Goal: Task Accomplishment & Management: Complete application form

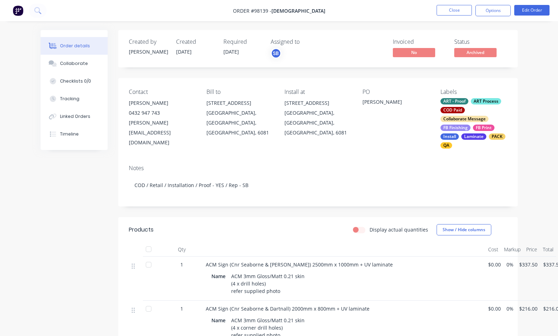
scroll to position [54, 0]
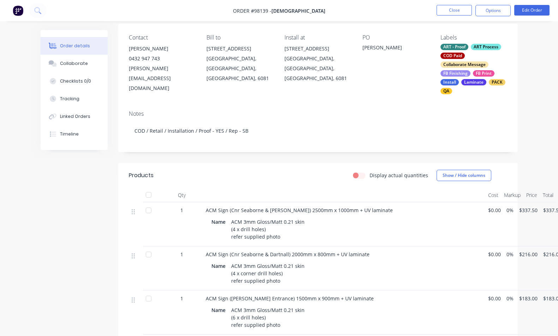
click at [461, 11] on button "Close" at bounding box center [453, 10] width 35 height 11
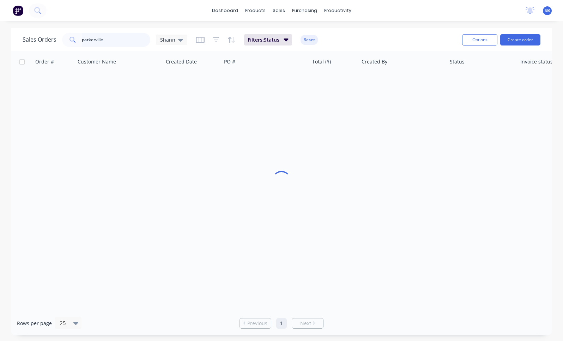
click at [109, 42] on input "parkerville" at bounding box center [116, 40] width 69 height 14
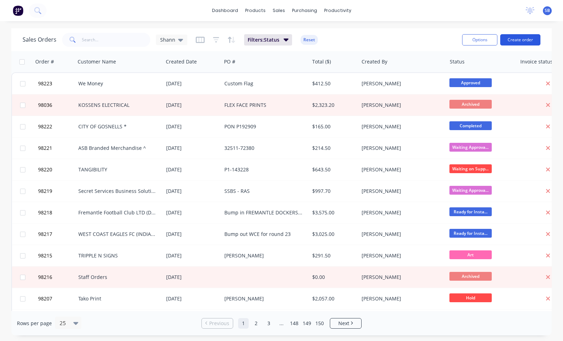
click at [526, 41] on button "Create order" at bounding box center [520, 39] width 40 height 11
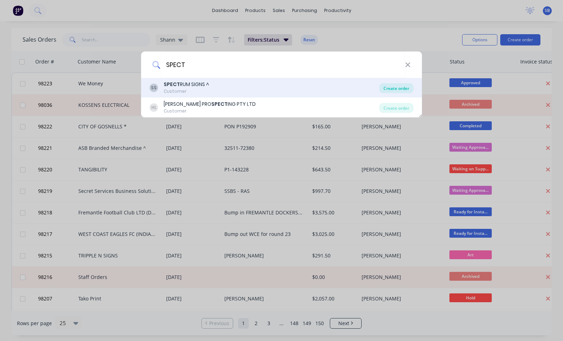
type input "SPECT"
click at [388, 86] on div "Create order" at bounding box center [396, 88] width 34 height 10
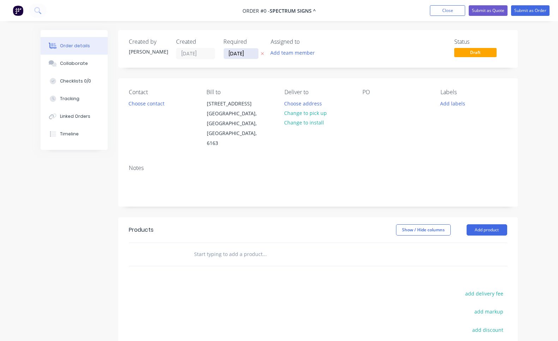
click at [242, 55] on input "[DATE]" at bounding box center [241, 53] width 35 height 11
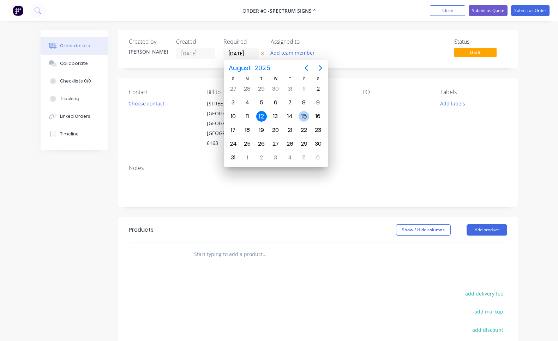
click at [305, 117] on div "15" at bounding box center [303, 116] width 11 height 11
type input "[DATE]"
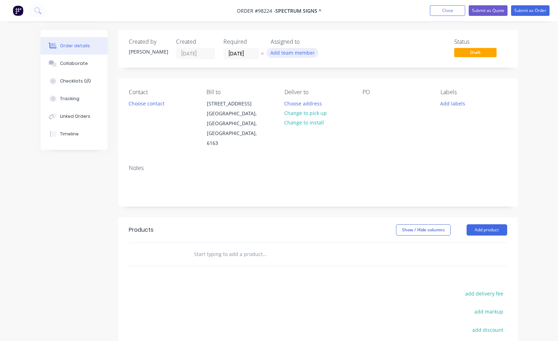
click at [302, 53] on button "Add team member" at bounding box center [292, 53] width 52 height 10
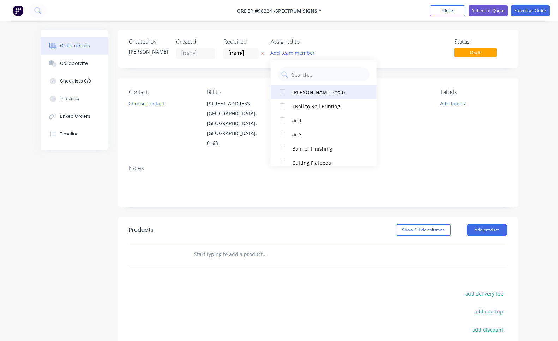
click at [313, 91] on div "[PERSON_NAME] (You)" at bounding box center [327, 92] width 71 height 7
click at [159, 104] on button "Choose contact" at bounding box center [145, 103] width 43 height 10
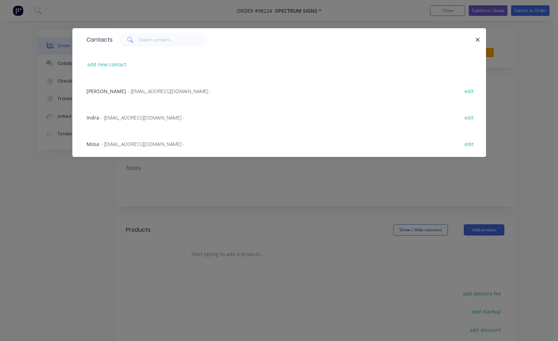
click at [131, 143] on span "- [EMAIL_ADDRESS][DOMAIN_NAME] -" at bounding box center [143, 144] width 84 height 7
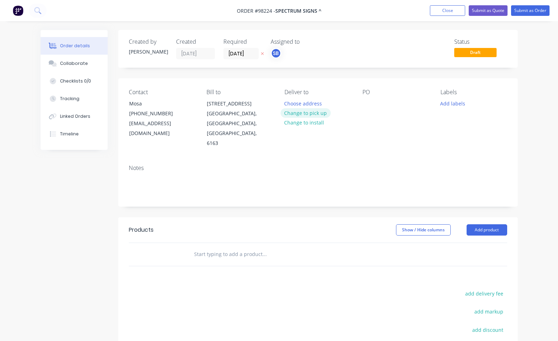
click at [323, 114] on button "Change to pick up" at bounding box center [305, 113] width 50 height 10
click at [292, 103] on div at bounding box center [289, 103] width 11 height 10
click at [366, 105] on div at bounding box center [367, 103] width 11 height 10
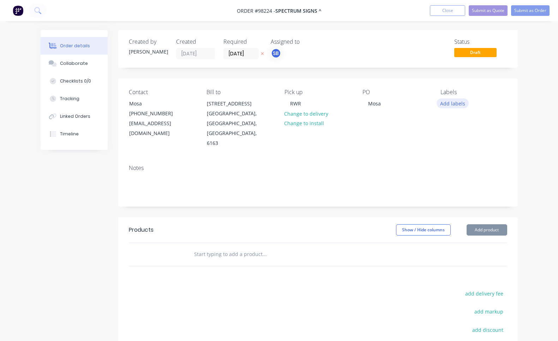
click at [451, 104] on button "Add labels" at bounding box center [452, 103] width 32 height 10
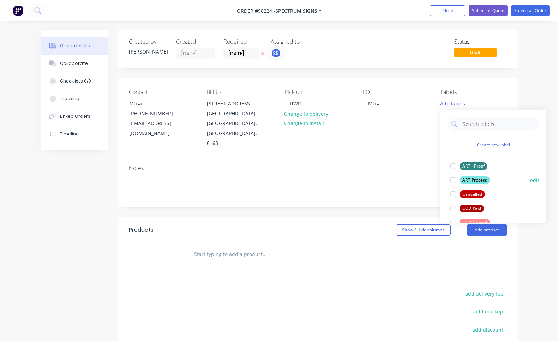
click at [454, 181] on div at bounding box center [453, 180] width 14 height 14
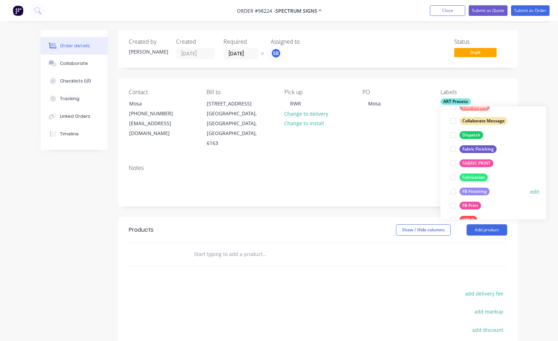
scroll to position [124, 0]
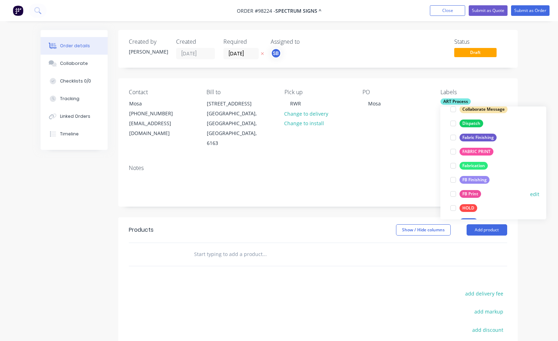
click at [453, 195] on div at bounding box center [453, 194] width 14 height 14
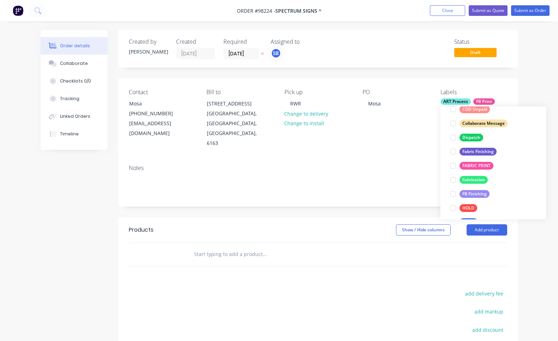
click at [453, 195] on div at bounding box center [453, 194] width 14 height 14
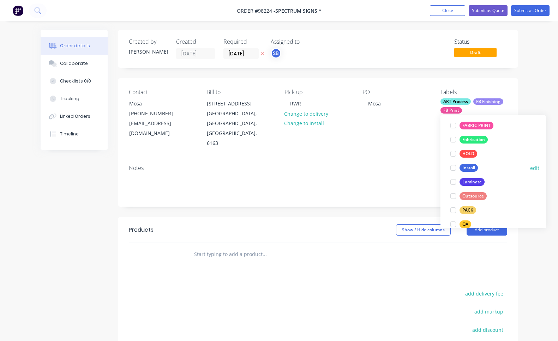
scroll to position [205, 0]
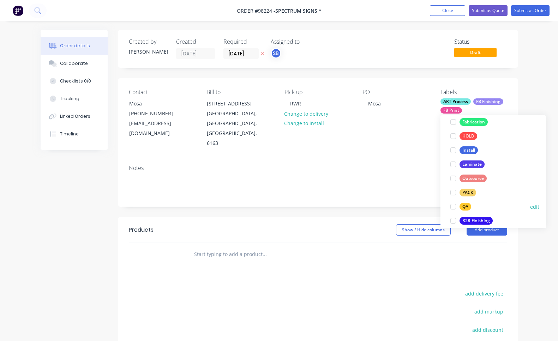
click at [453, 206] on div at bounding box center [453, 207] width 14 height 14
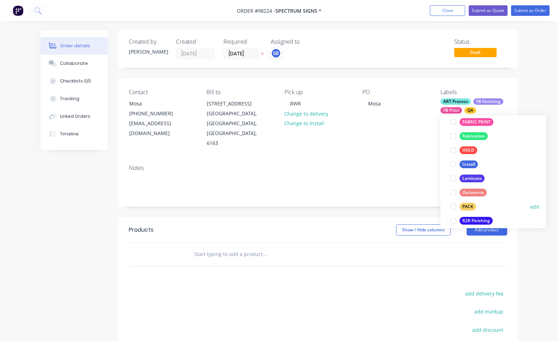
click at [453, 207] on div at bounding box center [453, 207] width 14 height 14
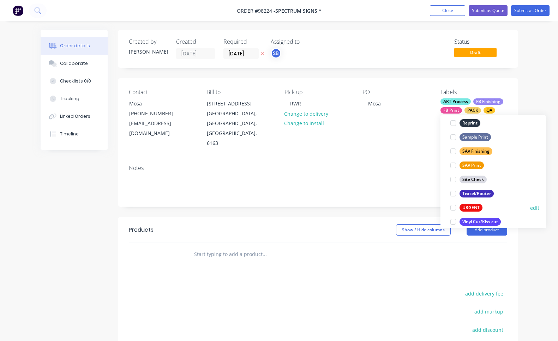
scroll to position [339, 0]
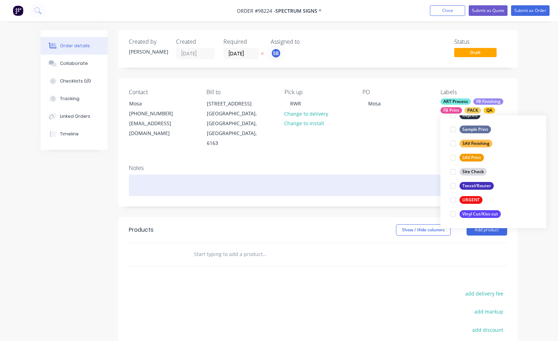
click at [371, 175] on div at bounding box center [318, 186] width 378 height 22
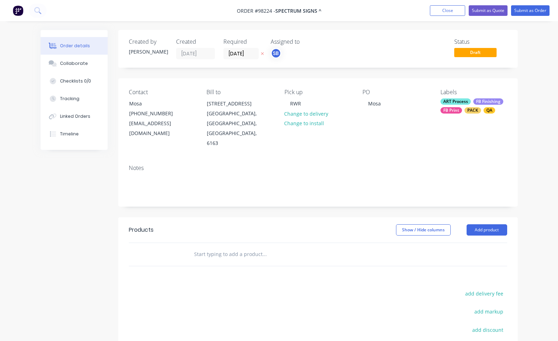
click at [476, 110] on div "PACK" at bounding box center [472, 110] width 17 height 6
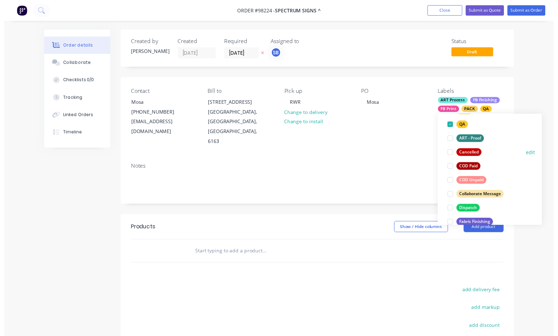
scroll to position [103, 0]
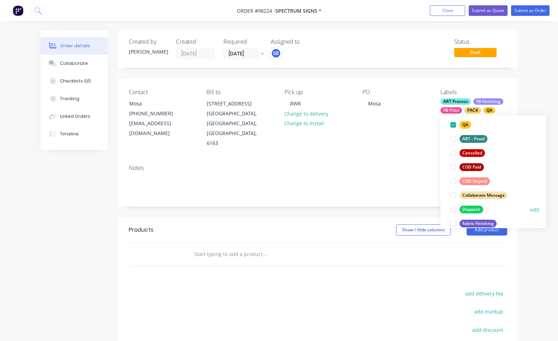
click at [452, 210] on div at bounding box center [453, 209] width 14 height 14
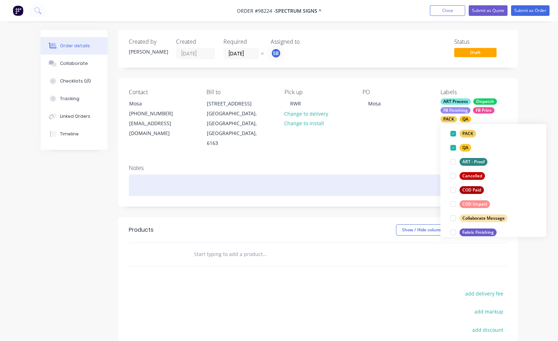
click at [346, 175] on div at bounding box center [318, 186] width 378 height 22
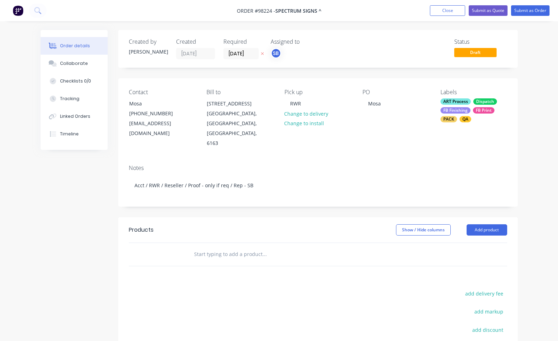
click at [496, 224] on button "Add product" at bounding box center [486, 229] width 41 height 11
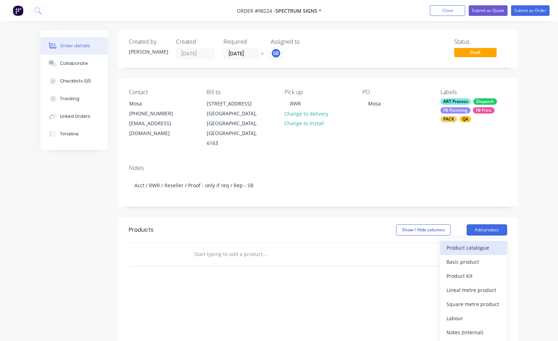
click at [495, 243] on div "Product catalogue" at bounding box center [473, 248] width 54 height 10
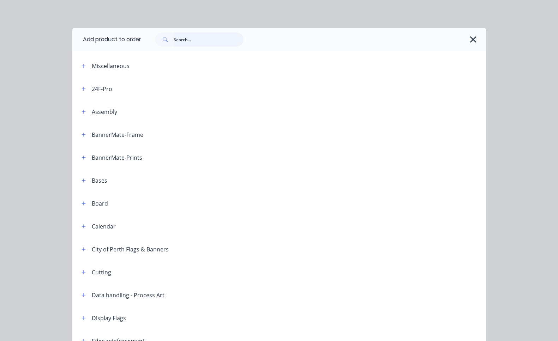
click at [211, 39] on input "text" at bounding box center [208, 39] width 70 height 14
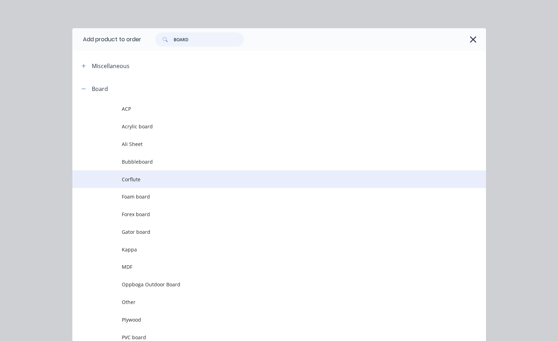
type input "BOARD"
click at [148, 175] on td "Corflute" at bounding box center [304, 179] width 364 height 18
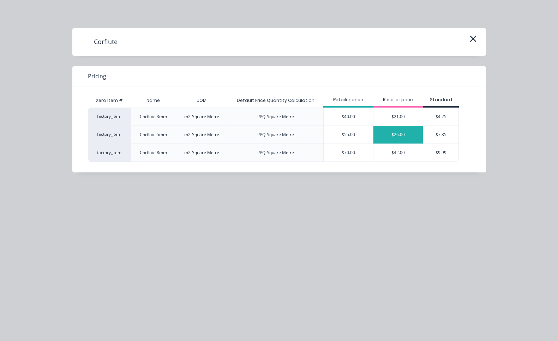
click at [387, 134] on div "$26.00" at bounding box center [397, 135] width 49 height 18
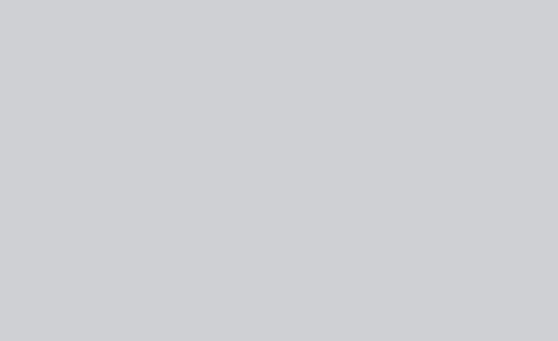
type input "$26.00"
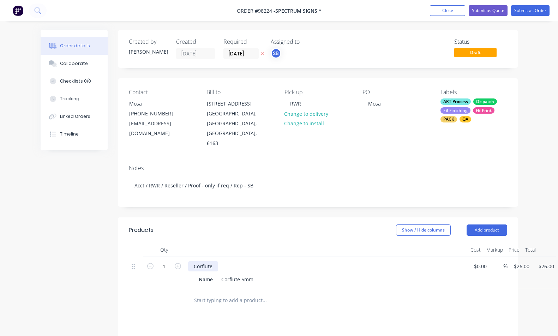
drag, startPoint x: 209, startPoint y: 245, endPoint x: 219, endPoint y: 247, distance: 10.2
click at [210, 261] on div "Corflute" at bounding box center [203, 266] width 30 height 10
click at [192, 261] on div "Corflute" at bounding box center [203, 266] width 30 height 10
paste div
click at [437, 13] on button "Close" at bounding box center [447, 10] width 35 height 11
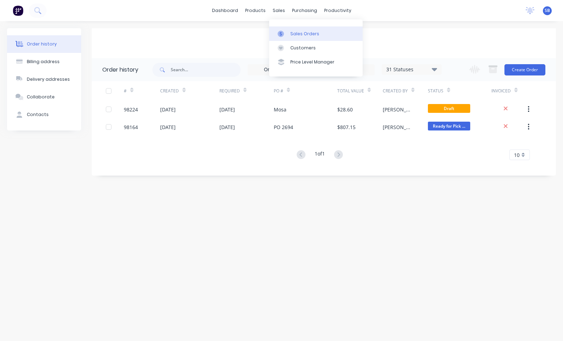
click at [291, 36] on div "Sales Orders" at bounding box center [304, 34] width 29 height 6
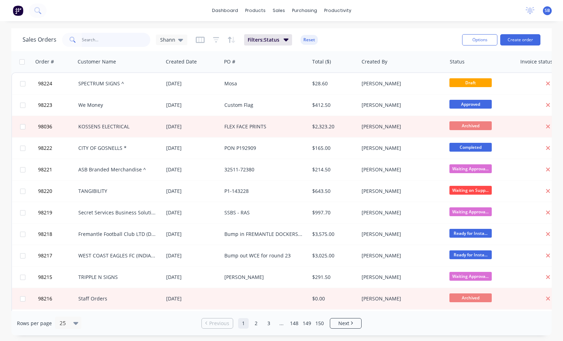
click at [111, 37] on input "text" at bounding box center [116, 40] width 69 height 14
type input "WATERFALL"
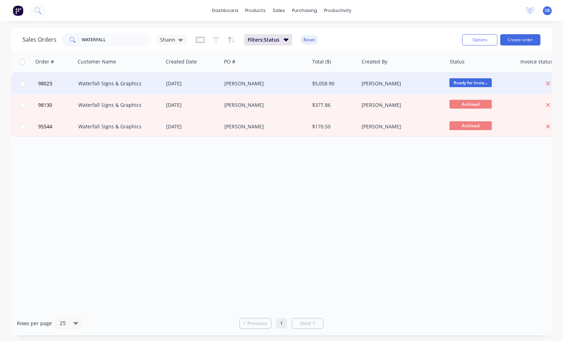
click at [139, 85] on div "Waterfall Signs & Graphics" at bounding box center [117, 83] width 78 height 7
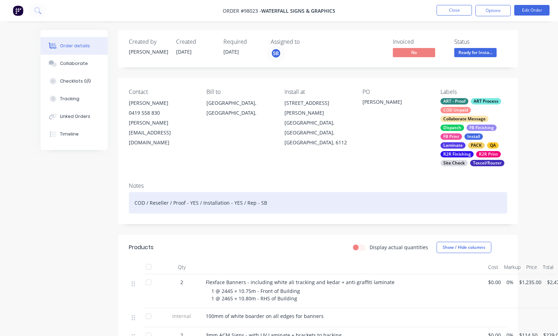
click at [279, 203] on div "COD / Reseller / Proof - YES / Installation - YES / Rep - SB" at bounding box center [318, 203] width 378 height 22
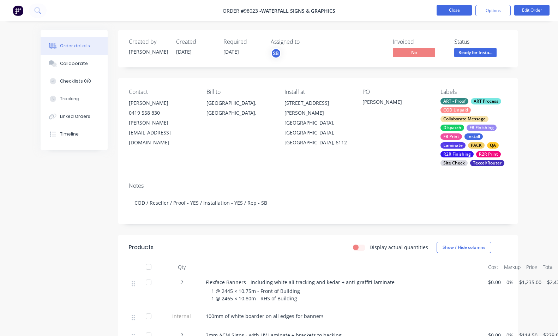
click at [452, 13] on button "Close" at bounding box center [453, 10] width 35 height 11
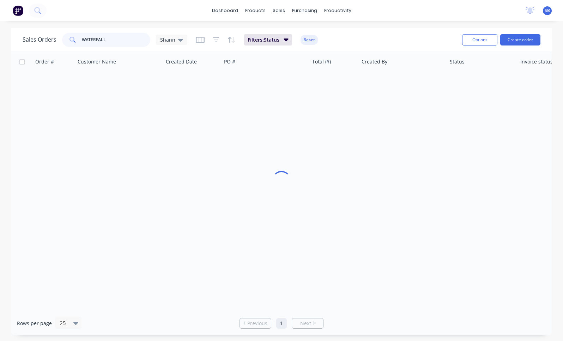
click at [129, 38] on input "WATERFALL" at bounding box center [116, 40] width 69 height 14
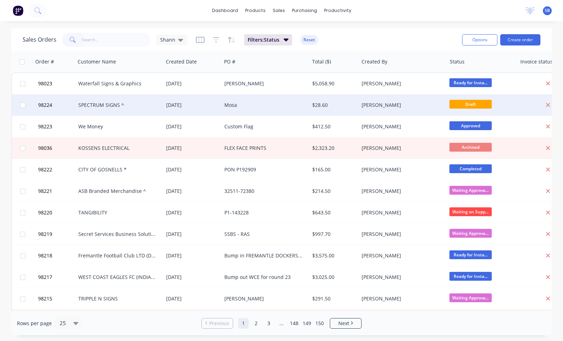
click at [121, 103] on div "SPECTRUM SIGNS ^" at bounding box center [117, 105] width 78 height 7
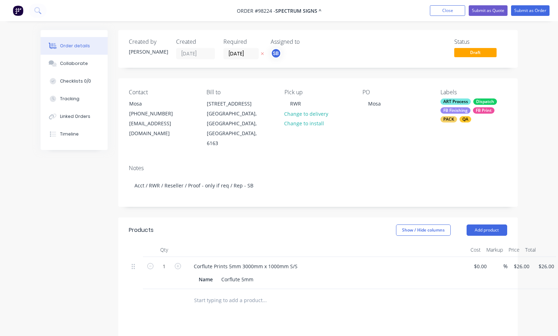
scroll to position [1, 0]
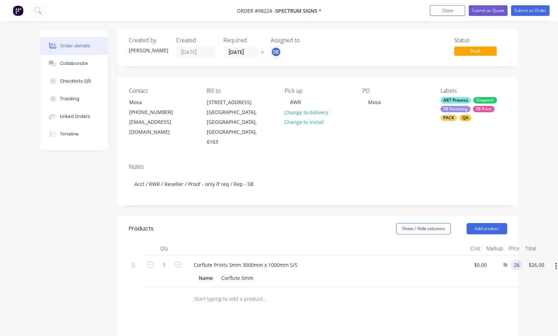
click at [507, 255] on div "1 Corflute Prints 5mm 3000mm x 1000mm S/S Name Corflute 5mm $0.00 $0.00 % 26 26…" at bounding box center [318, 271] width 378 height 32
type input "$105.00"
click at [179, 261] on icon "button" at bounding box center [178, 264] width 6 height 6
type input "2"
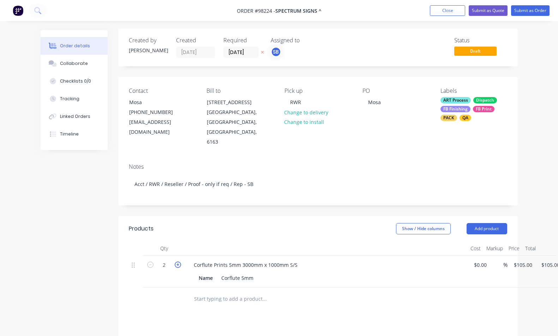
type input "$210.00"
click at [495, 223] on button "Add product" at bounding box center [486, 228] width 41 height 11
click at [223, 292] on div at bounding box center [213, 297] width 51 height 10
paste div
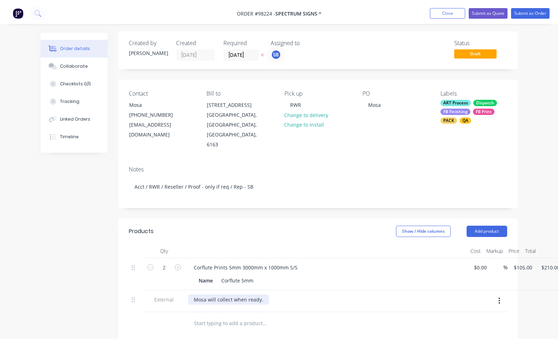
scroll to position [0, 0]
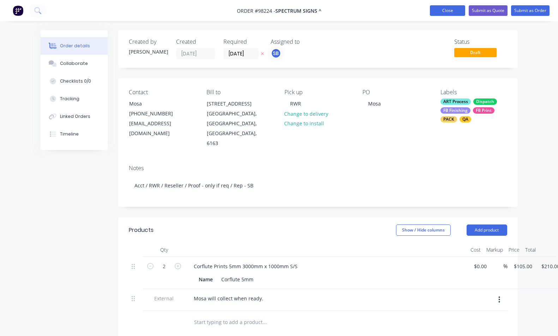
click at [448, 14] on button "Close" at bounding box center [447, 10] width 35 height 11
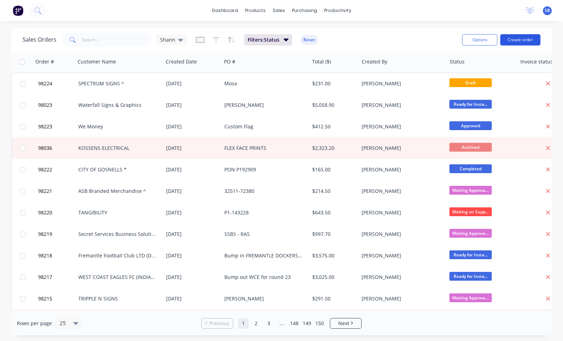
click at [533, 42] on button "Create order" at bounding box center [520, 39] width 40 height 11
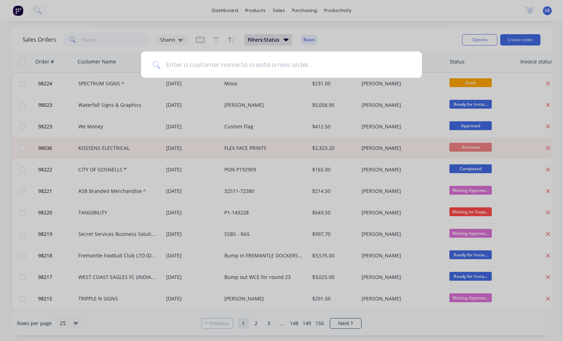
click at [198, 67] on input at bounding box center [285, 64] width 250 height 26
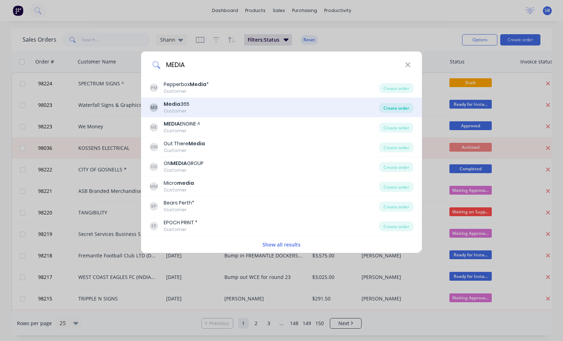
type input "MEDIA"
click at [401, 108] on div "Create order" at bounding box center [396, 108] width 34 height 10
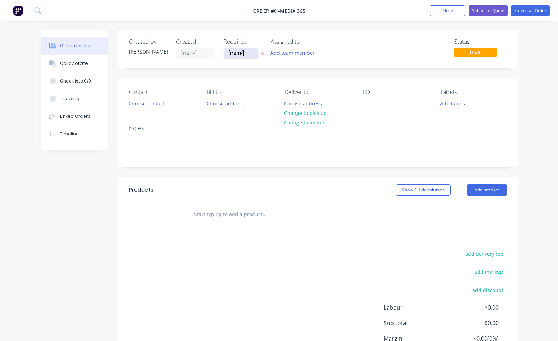
click at [246, 56] on input "[DATE]" at bounding box center [241, 53] width 35 height 11
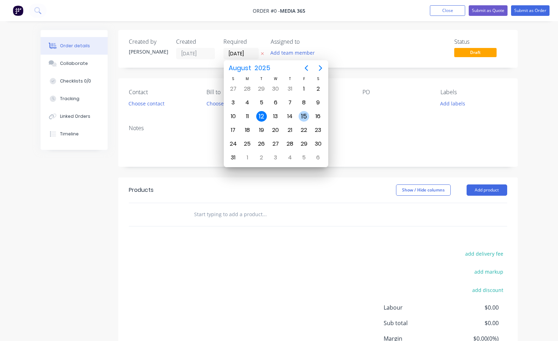
click at [308, 117] on div "15" at bounding box center [303, 116] width 11 height 11
type input "[DATE]"
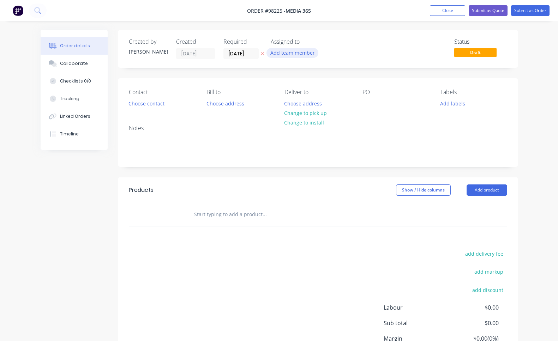
click at [306, 55] on button "Add team member" at bounding box center [292, 53] width 52 height 10
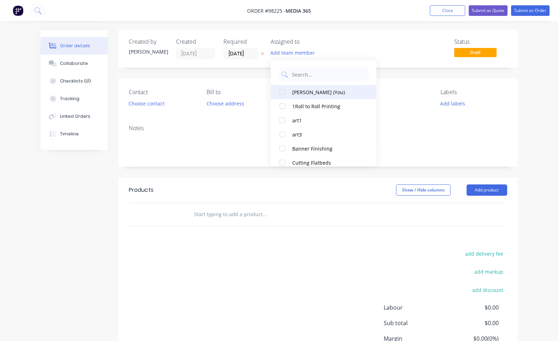
click at [313, 95] on div "[PERSON_NAME] (You)" at bounding box center [327, 92] width 71 height 7
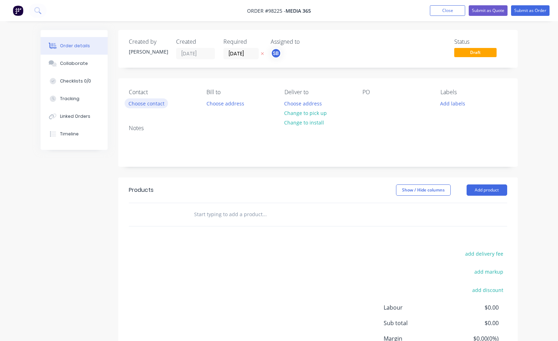
click at [152, 105] on button "Choose contact" at bounding box center [145, 103] width 43 height 10
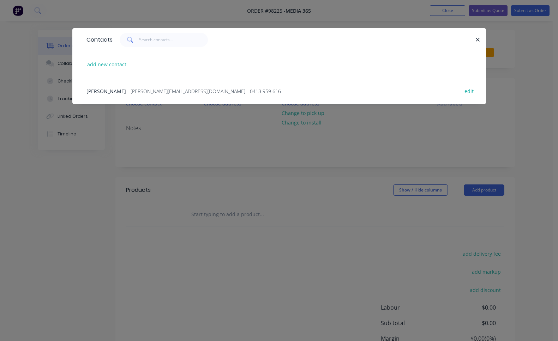
click at [160, 92] on span "- [PERSON_NAME][EMAIL_ADDRESS][DOMAIN_NAME] - 0413 959 616" at bounding box center [203, 91] width 153 height 7
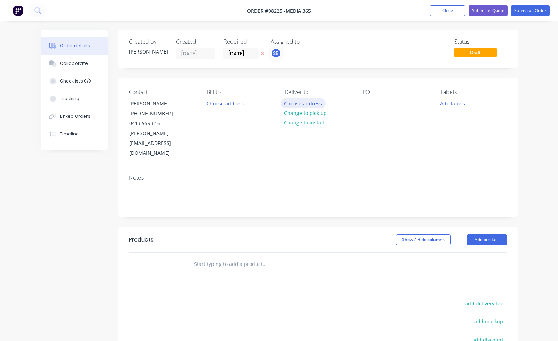
click at [319, 103] on button "Choose address" at bounding box center [302, 103] width 45 height 10
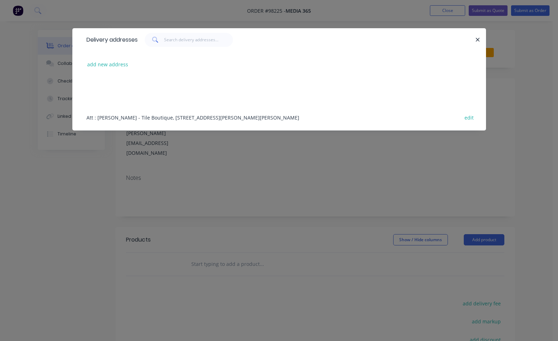
click at [213, 116] on div "Att : [PERSON_NAME] - Tile Boutique, [STREET_ADDRESS][PERSON_NAME][PERSON_NAME]…" at bounding box center [279, 117] width 392 height 26
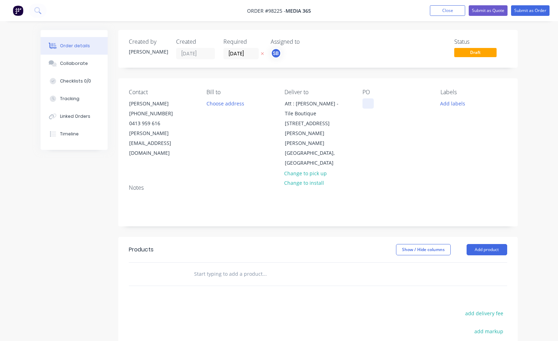
click at [369, 103] on div at bounding box center [367, 103] width 11 height 10
click at [457, 102] on button "Add labels" at bounding box center [452, 103] width 32 height 10
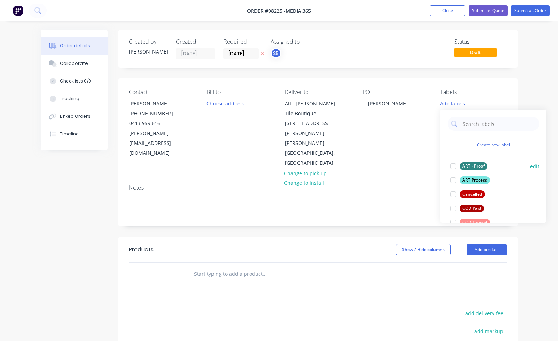
click at [454, 166] on div at bounding box center [453, 166] width 14 height 14
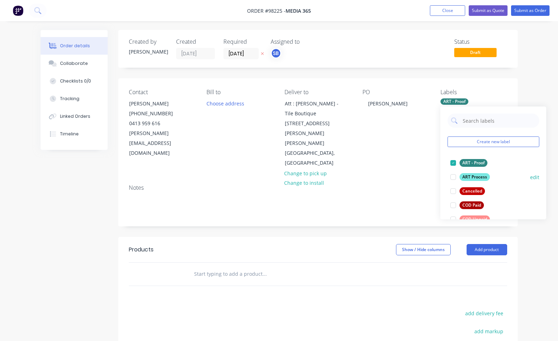
click at [452, 179] on div at bounding box center [453, 177] width 14 height 14
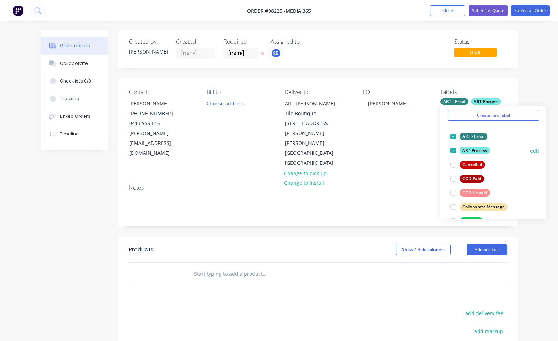
scroll to position [40, 0]
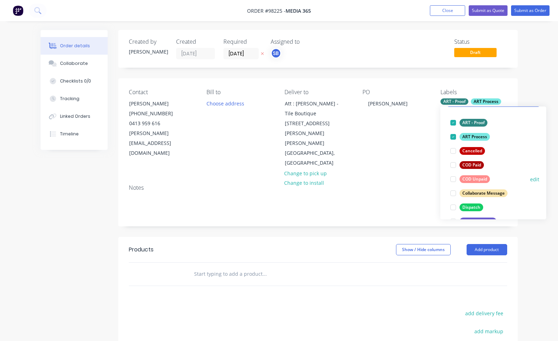
click at [452, 179] on div at bounding box center [453, 179] width 14 height 14
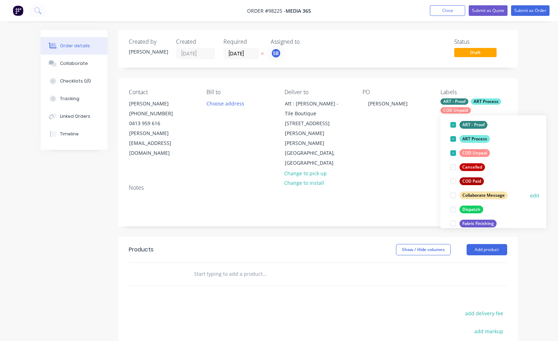
scroll to position [53, 0]
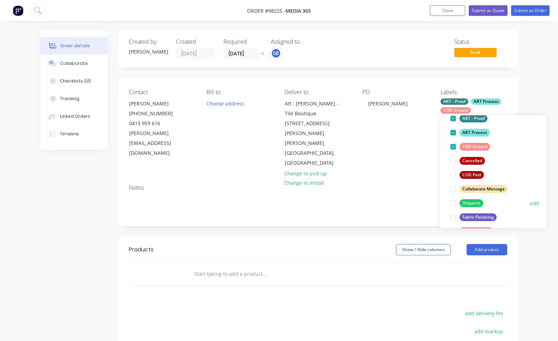
click at [452, 205] on div at bounding box center [453, 203] width 14 height 14
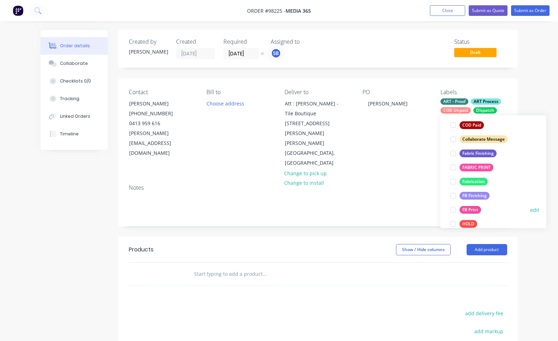
scroll to position [118, 0]
click at [452, 208] on div at bounding box center [453, 208] width 14 height 14
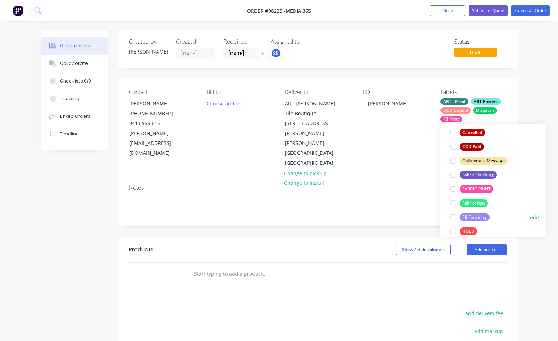
click at [453, 217] on div at bounding box center [453, 217] width 14 height 14
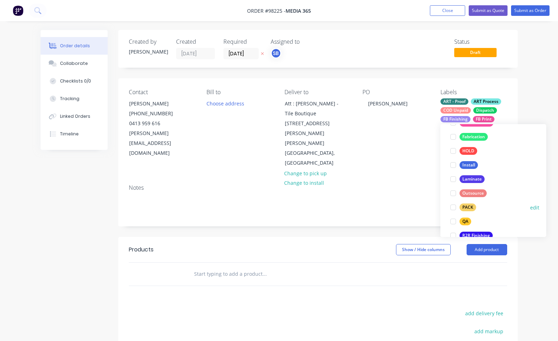
scroll to position [210, 0]
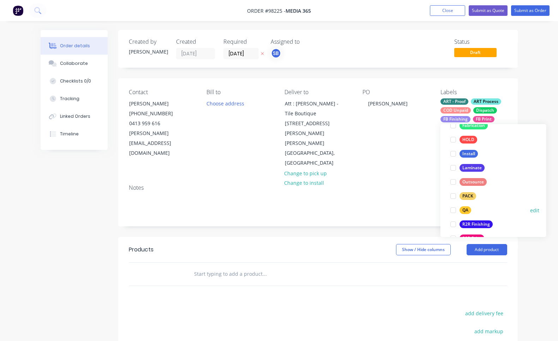
click at [453, 211] on div at bounding box center [453, 210] width 14 height 14
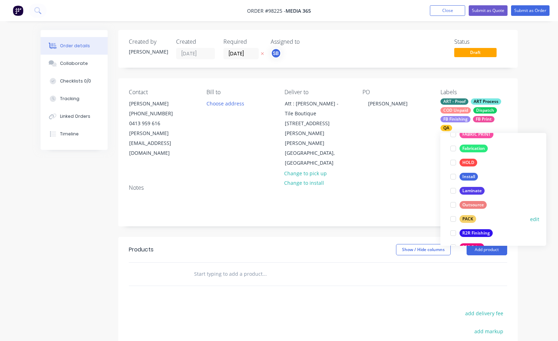
click at [453, 220] on div at bounding box center [453, 219] width 14 height 14
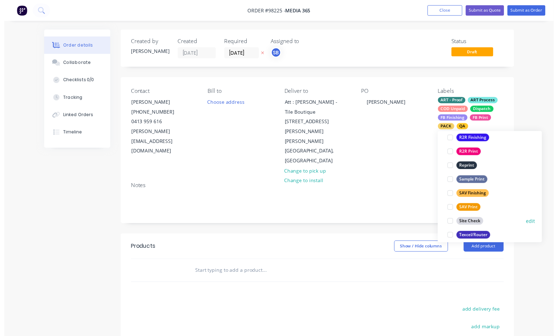
scroll to position [339, 0]
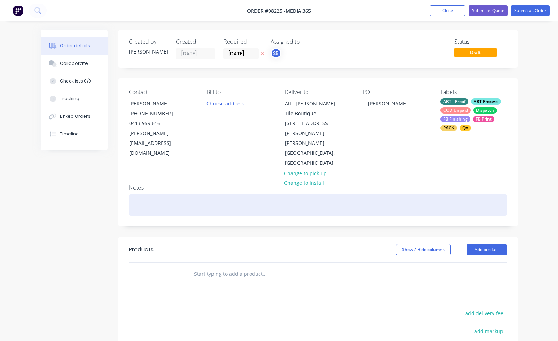
click at [197, 194] on div at bounding box center [318, 205] width 378 height 22
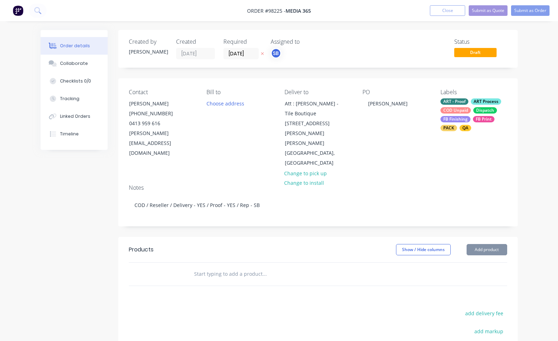
click at [496, 237] on header "Products Show / Hide columns Add product" at bounding box center [317, 249] width 399 height 25
click at [498, 244] on button "Add product" at bounding box center [486, 249] width 41 height 11
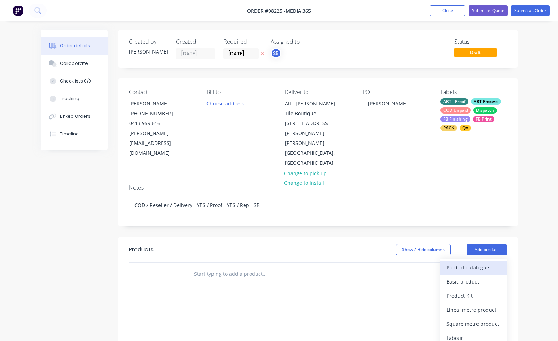
click at [496, 262] on div "Product catalogue" at bounding box center [473, 267] width 54 height 10
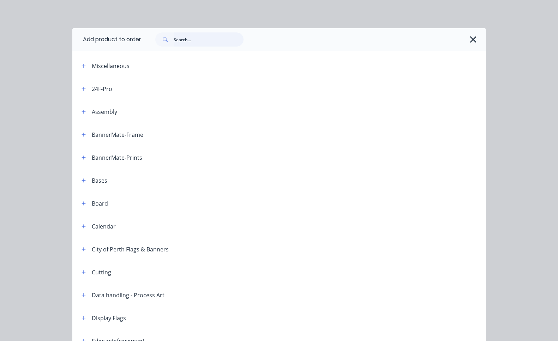
click at [196, 42] on input "text" at bounding box center [208, 39] width 70 height 14
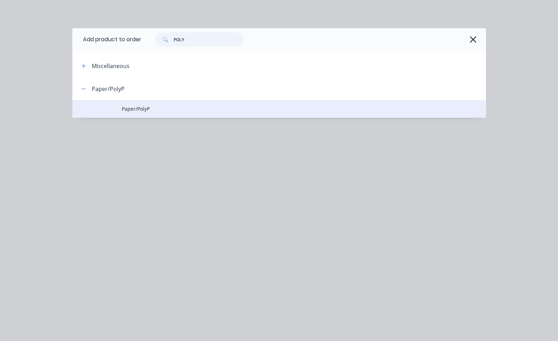
type input "POLY"
click at [160, 106] on span "Paper/PolyP" at bounding box center [267, 108] width 291 height 7
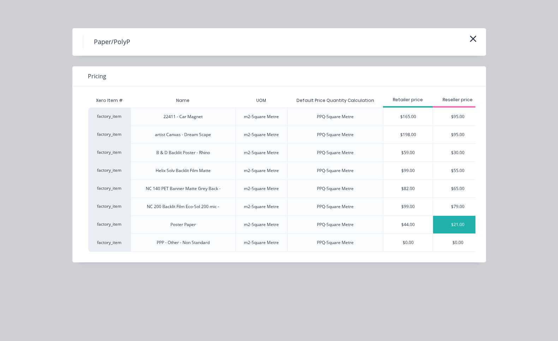
click at [457, 225] on div "$21.00" at bounding box center [457, 225] width 49 height 18
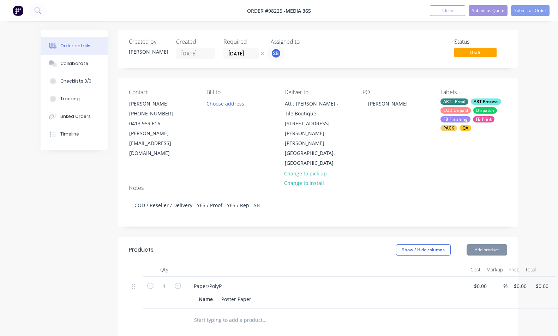
type input "$21.00"
click at [224, 281] on div "Paper/PolyP" at bounding box center [207, 286] width 39 height 10
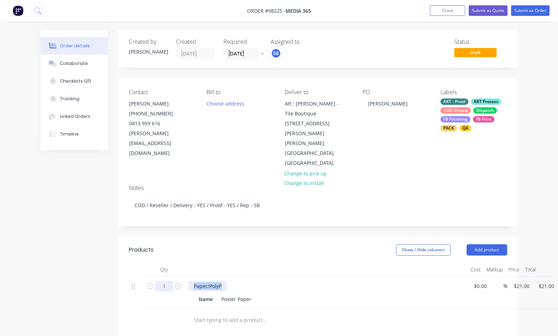
drag, startPoint x: 224, startPoint y: 266, endPoint x: 170, endPoint y: 264, distance: 54.3
click at [170, 276] on div "1 Paper/PolyP Name Poster Paper $0.00 $0.00 % $21.00 $21.00 $21.00 $21.00" at bounding box center [318, 292] width 378 height 32
paste div
click at [507, 276] on div "1 Poster Prints 200gsm 1200mm x 1697mm Name Poster Paper $0.00 $0.00 % 21 $21.0…" at bounding box center [318, 292] width 378 height 32
type input "$68.00"
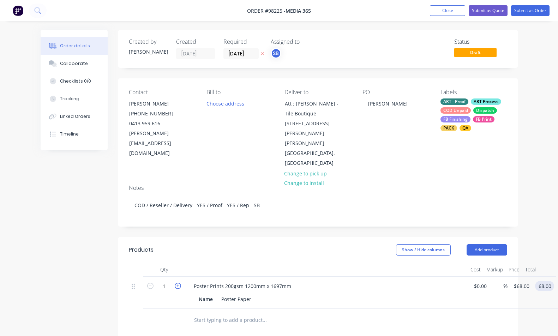
type input "$68.00"
click at [178, 282] on icon "button" at bounding box center [178, 285] width 6 height 6
type input "2"
type input "$136.00"
click at [178, 282] on icon "button" at bounding box center [178, 285] width 6 height 6
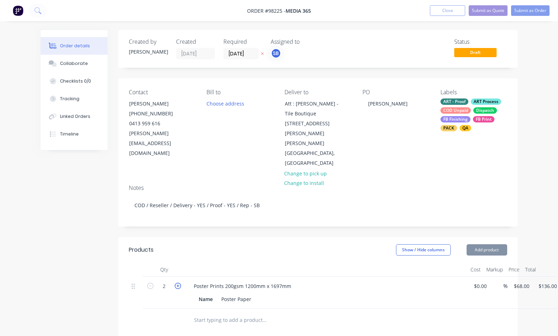
type input "3"
type input "$204.00"
click at [178, 282] on icon "button" at bounding box center [178, 285] width 6 height 6
type input "4"
type input "$272.00"
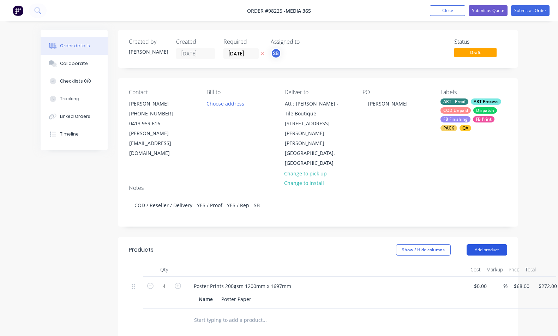
click at [480, 244] on button "Add product" at bounding box center [486, 249] width 41 height 11
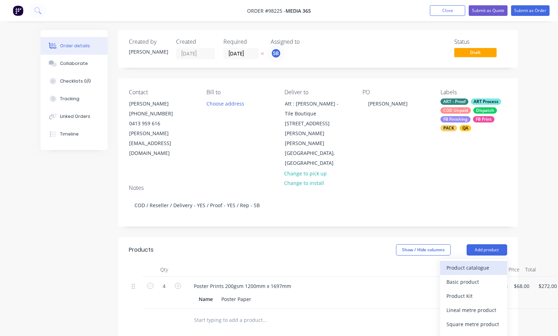
click at [480, 262] on div "Product catalogue" at bounding box center [473, 267] width 54 height 10
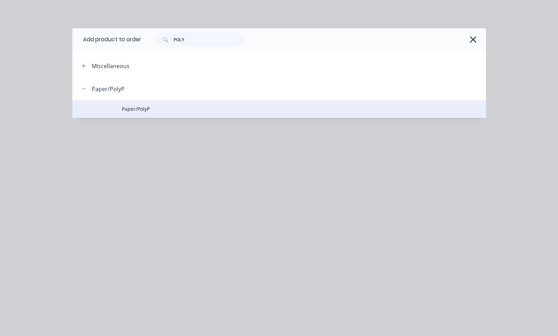
click at [141, 111] on span "Paper/PolyP" at bounding box center [267, 108] width 291 height 7
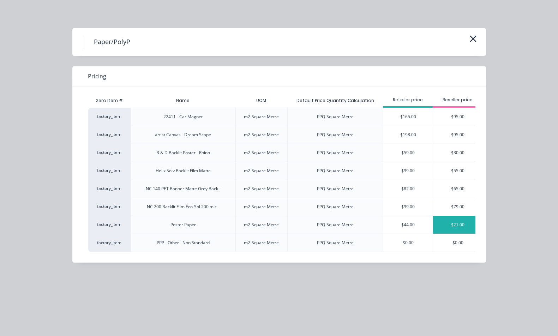
click at [454, 223] on div "$21.00" at bounding box center [457, 225] width 49 height 18
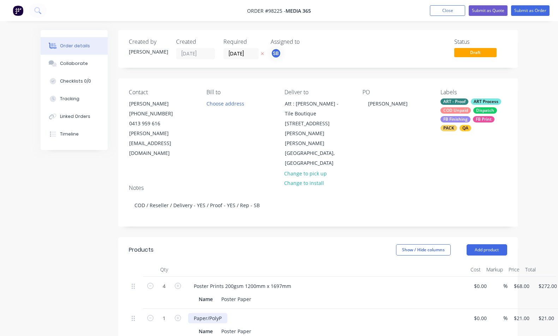
click at [212, 313] on div "Paper/PolyP" at bounding box center [207, 318] width 39 height 10
drag, startPoint x: 220, startPoint y: 297, endPoint x: 163, endPoint y: 299, distance: 57.1
click at [163, 309] on div "1 Paper/PolyP Name Poster Paper $0.00 $0.00 % $21.00 $21.00 $21.00 $21.00" at bounding box center [318, 325] width 378 height 32
paste div
click at [507, 309] on div "1 Poster Prints 200gsm A0 841mm x 1189mm Name Poster Paper $0.00 $0.00 % 21 21 …" at bounding box center [318, 325] width 378 height 32
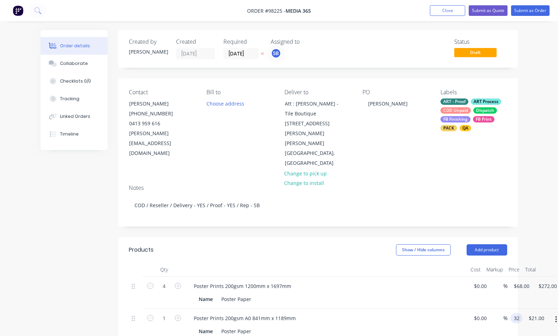
type input "$32.00"
click at [168, 291] on input "1" at bounding box center [164, 286] width 18 height 11
type input "12"
type input "$384.00"
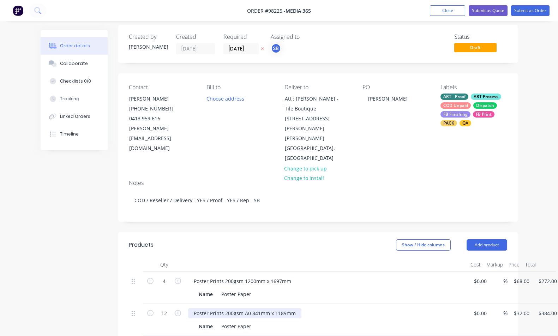
scroll to position [11, 0]
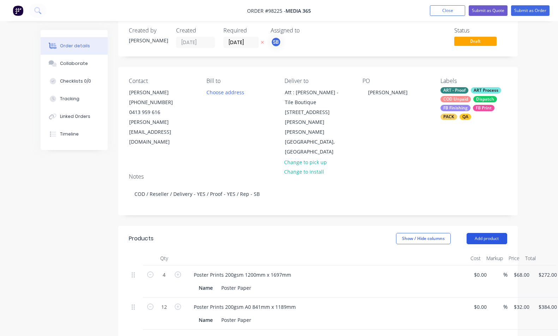
click at [495, 233] on button "Add product" at bounding box center [486, 238] width 41 height 11
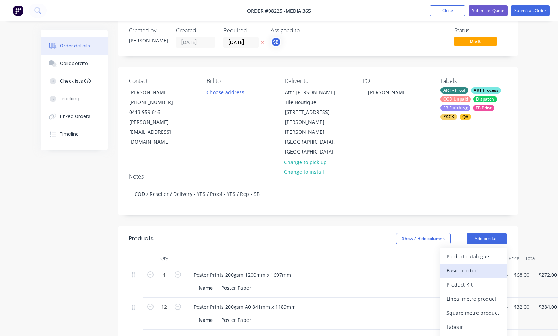
click at [491, 265] on div "Basic product" at bounding box center [473, 270] width 54 height 10
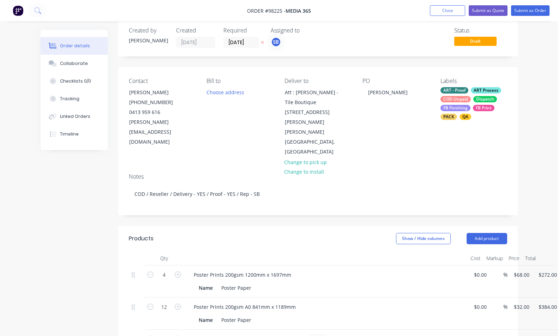
click at [238, 334] on div at bounding box center [217, 339] width 59 height 10
click at [520, 334] on input "0" at bounding box center [521, 339] width 16 height 10
type input "$55.00"
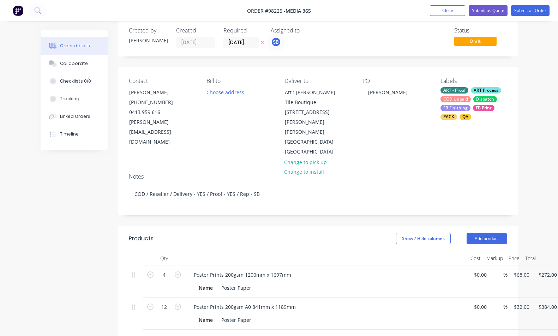
paste div
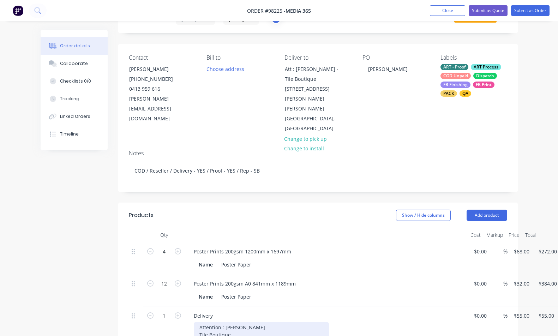
scroll to position [65, 0]
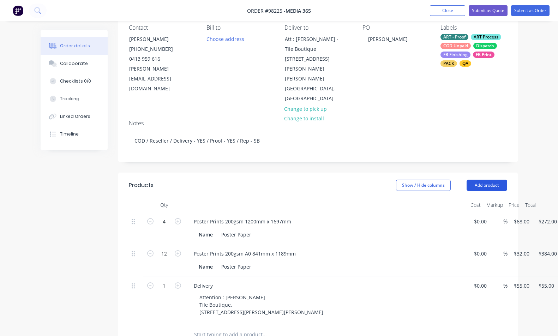
click at [484, 179] on button "Add product" at bounding box center [486, 184] width 41 height 11
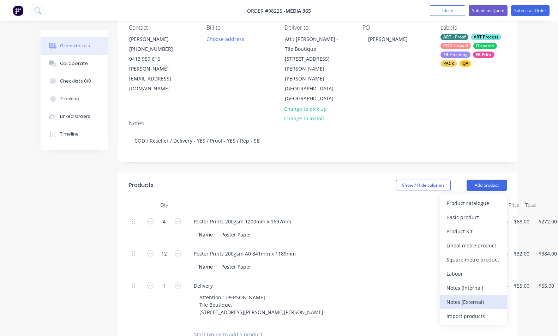
click at [472, 297] on div "Notes (External)" at bounding box center [473, 302] width 54 height 10
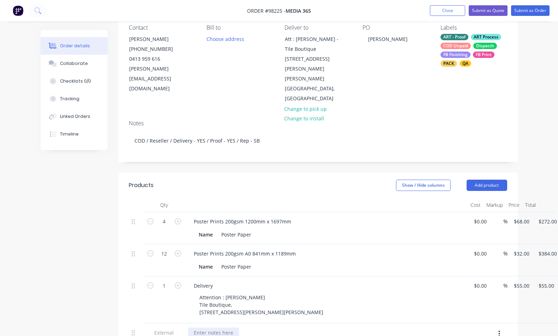
click at [226, 327] on div at bounding box center [213, 332] width 51 height 10
click at [491, 53] on div "FB Print" at bounding box center [484, 54] width 22 height 6
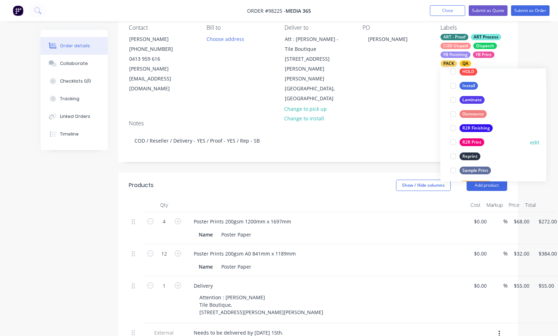
scroll to position [324, 0]
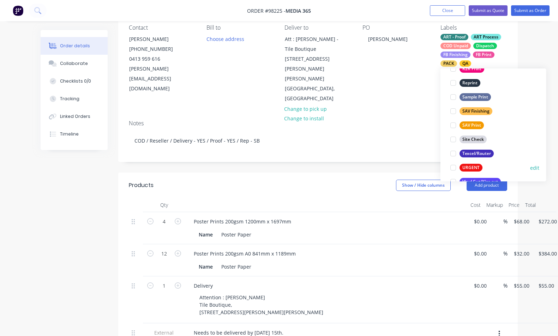
click at [452, 167] on div at bounding box center [453, 167] width 14 height 14
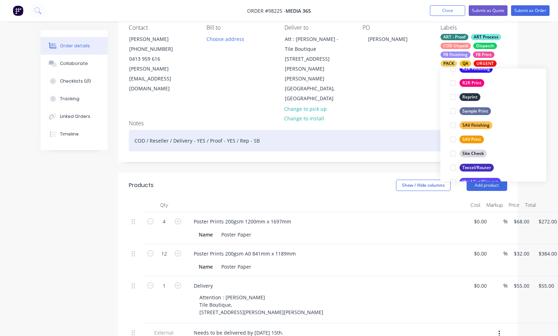
click at [398, 130] on div "COD / Reseller / Delivery - YES / Proof - YES / Rep - SB" at bounding box center [318, 141] width 378 height 22
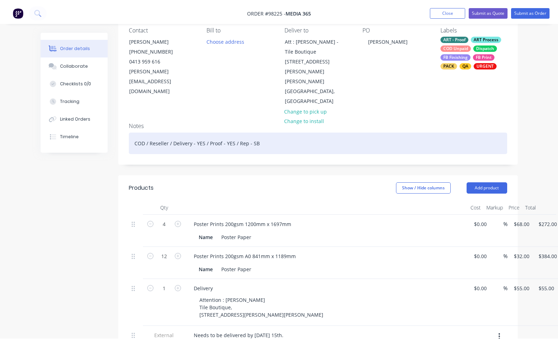
scroll to position [0, 0]
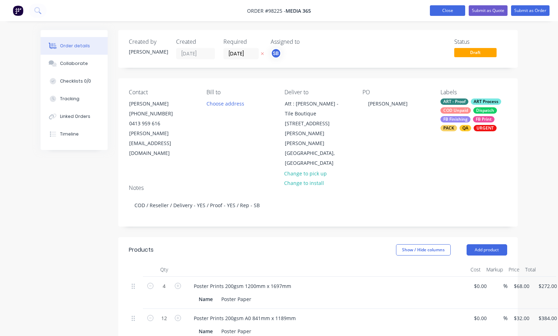
click at [452, 10] on button "Close" at bounding box center [447, 10] width 35 height 11
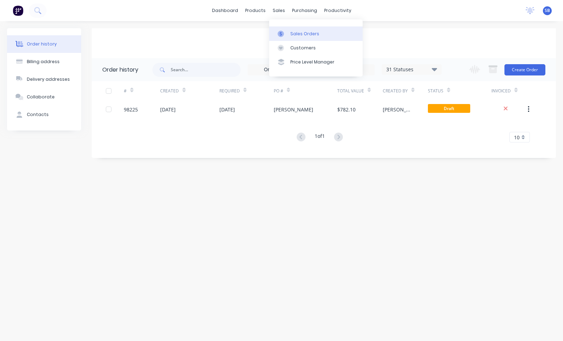
click at [291, 37] on link "Sales Orders" at bounding box center [315, 33] width 93 height 14
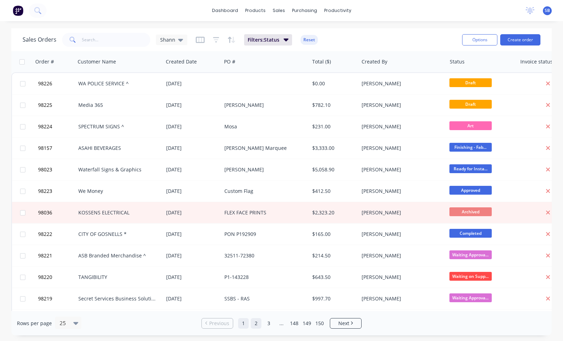
click at [255, 324] on link "2" at bounding box center [256, 323] width 11 height 11
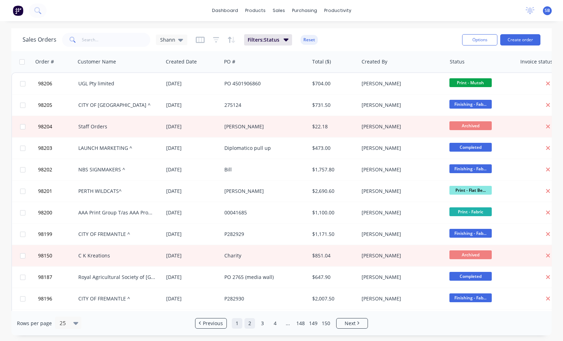
click at [238, 326] on link "1" at bounding box center [237, 323] width 11 height 11
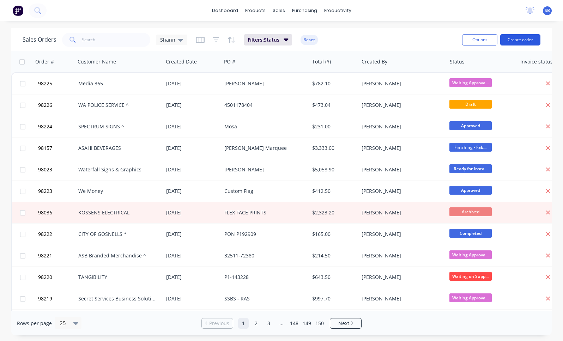
click at [522, 41] on button "Create order" at bounding box center [520, 39] width 40 height 11
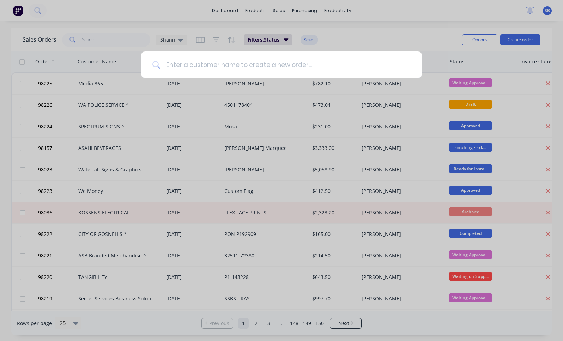
click at [280, 67] on input at bounding box center [285, 64] width 250 height 26
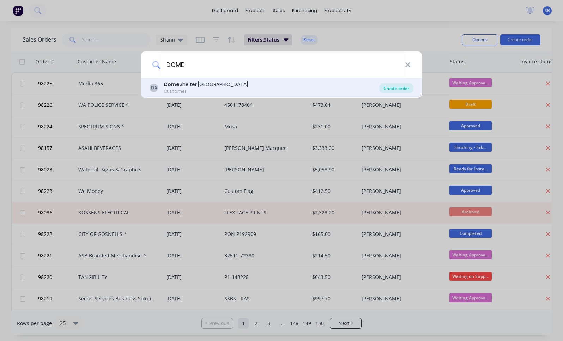
type input "DOME"
click at [396, 88] on div "Create order" at bounding box center [396, 88] width 34 height 10
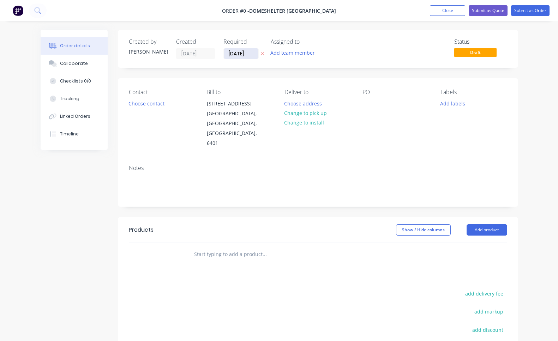
click at [240, 52] on input "[DATE]" at bounding box center [241, 53] width 35 height 11
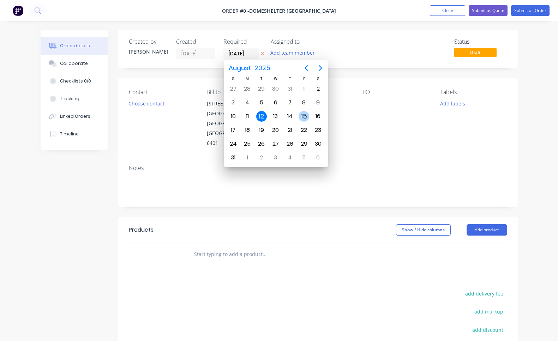
click at [306, 115] on div "15" at bounding box center [303, 116] width 11 height 11
type input "[DATE]"
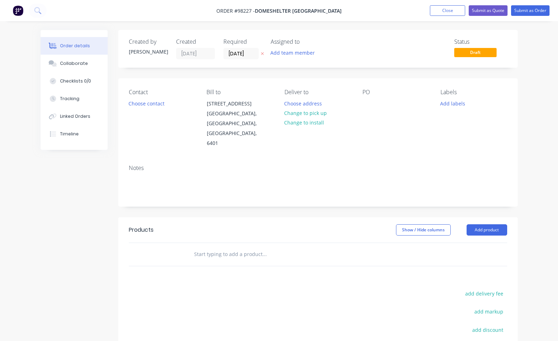
click at [308, 53] on button "Add team member" at bounding box center [292, 53] width 52 height 10
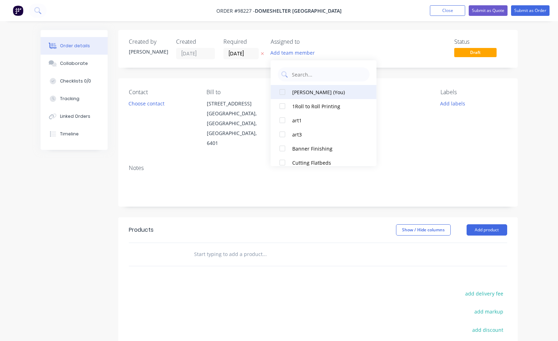
click at [318, 91] on div "[PERSON_NAME] (You)" at bounding box center [327, 92] width 71 height 7
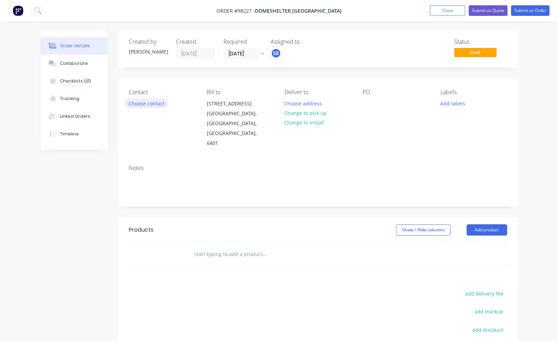
click at [156, 105] on button "Choose contact" at bounding box center [145, 103] width 43 height 10
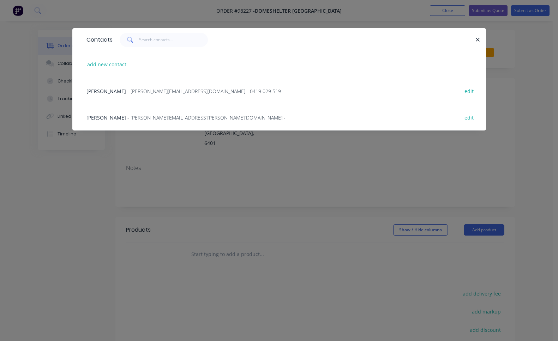
click at [151, 114] on span "- [PERSON_NAME][EMAIL_ADDRESS][PERSON_NAME][DOMAIN_NAME] -" at bounding box center [206, 117] width 158 height 7
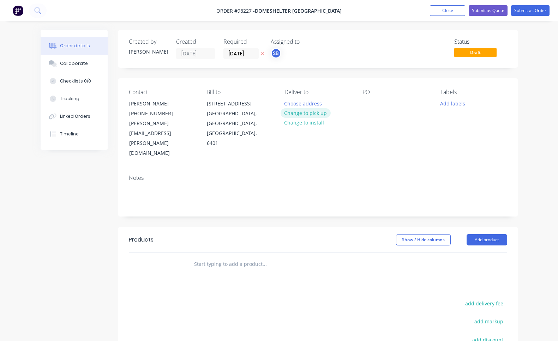
click at [316, 114] on button "Change to pick up" at bounding box center [305, 113] width 50 height 10
click at [291, 102] on div at bounding box center [289, 103] width 11 height 10
paste div
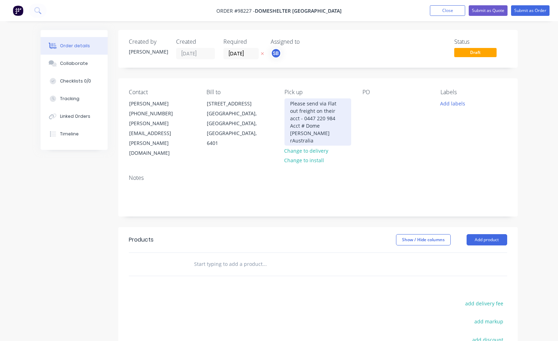
click at [322, 124] on div "Please send via Flat out freight on their acct - 0447 220 984 Acct # Dome [PERS…" at bounding box center [317, 121] width 67 height 47
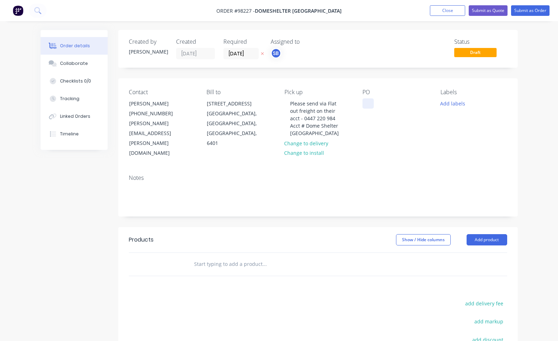
click at [369, 105] on div at bounding box center [367, 103] width 11 height 10
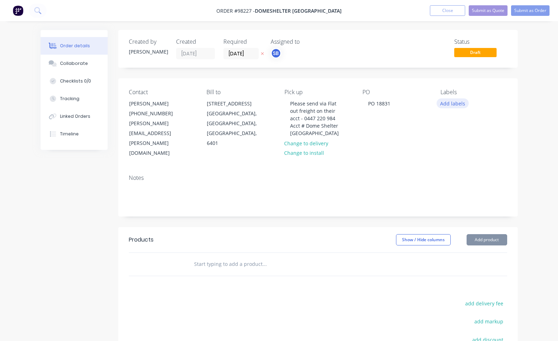
click at [457, 101] on button "Add labels" at bounding box center [452, 103] width 32 height 10
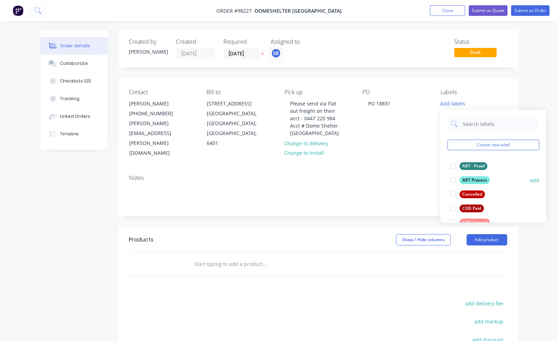
click at [455, 181] on div at bounding box center [453, 180] width 14 height 14
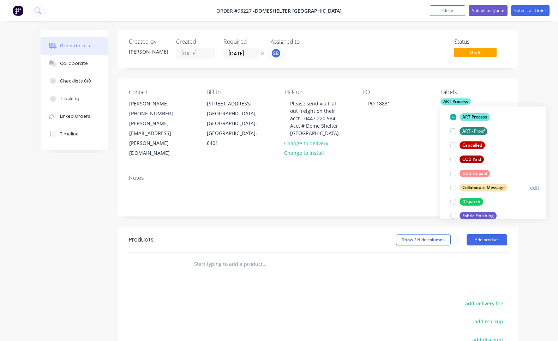
scroll to position [66, 0]
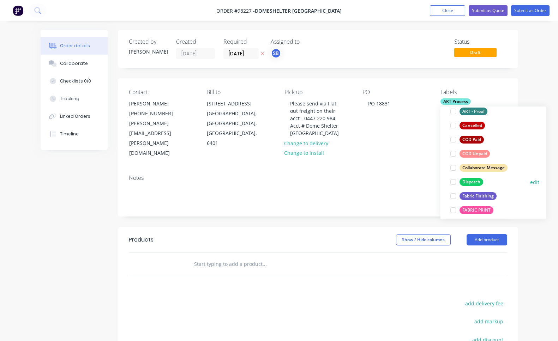
click at [453, 182] on div at bounding box center [453, 182] width 14 height 14
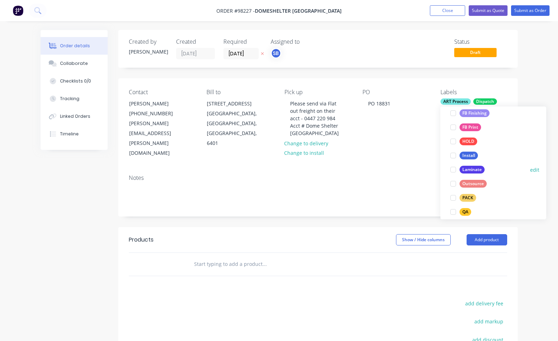
scroll to position [202, 0]
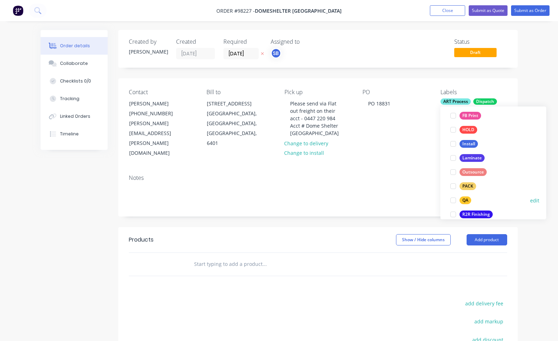
click at [453, 200] on div at bounding box center [453, 200] width 14 height 14
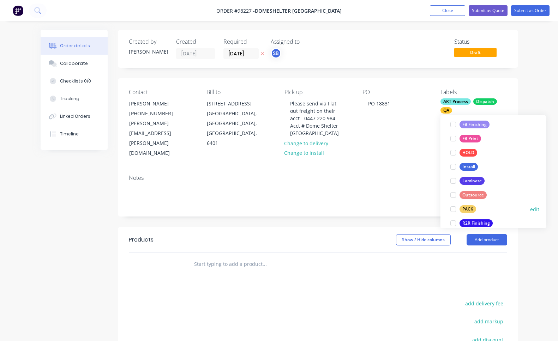
click at [453, 209] on div at bounding box center [453, 209] width 14 height 14
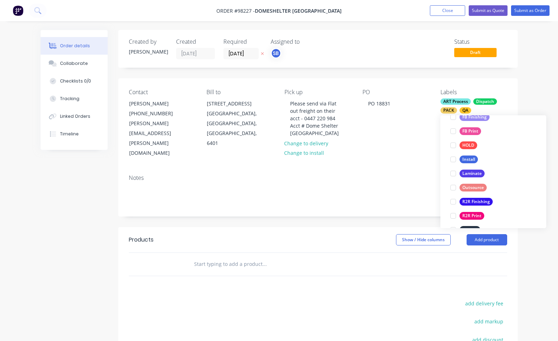
scroll to position [235, 0]
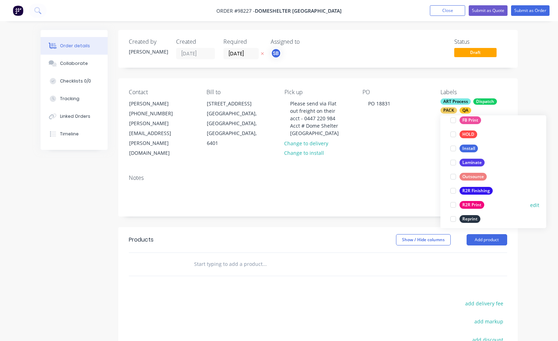
click at [455, 205] on div at bounding box center [453, 205] width 14 height 14
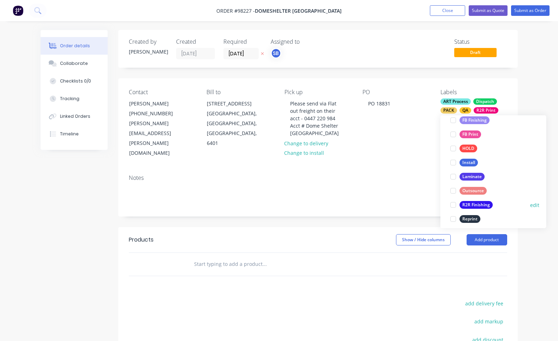
click at [453, 206] on div at bounding box center [453, 205] width 14 height 14
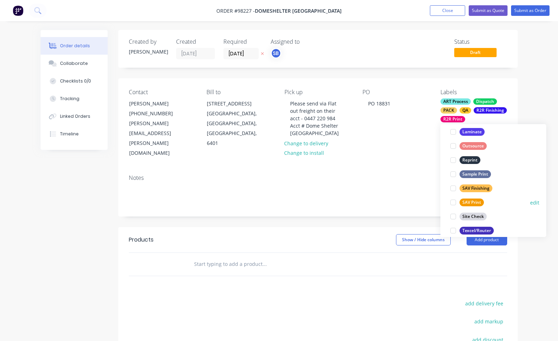
scroll to position [250, 0]
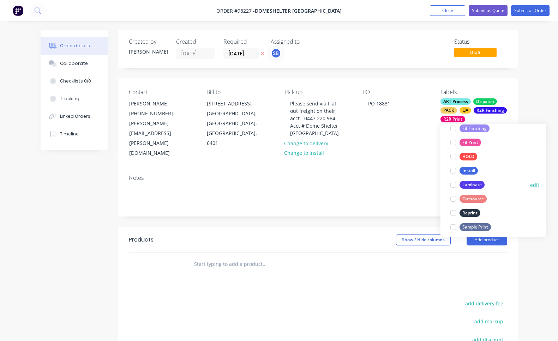
click at [454, 186] on div at bounding box center [453, 185] width 14 height 14
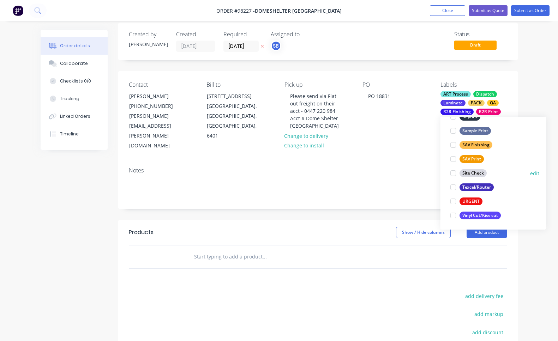
scroll to position [20, 0]
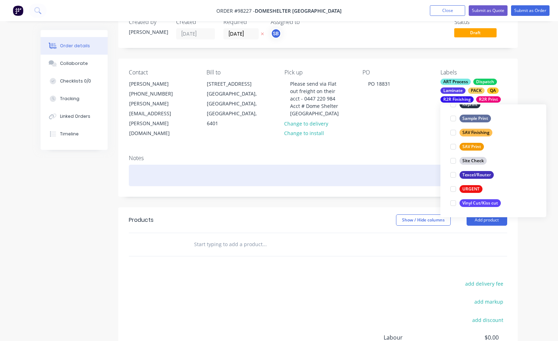
click at [206, 165] on div at bounding box center [318, 176] width 378 height 22
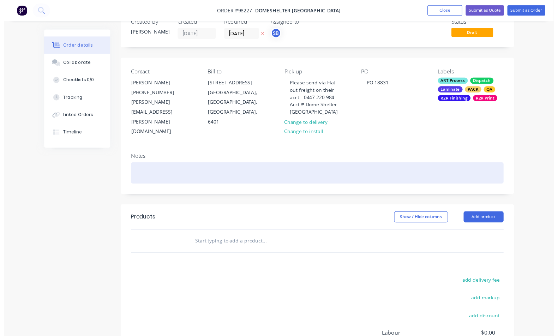
scroll to position [0, 0]
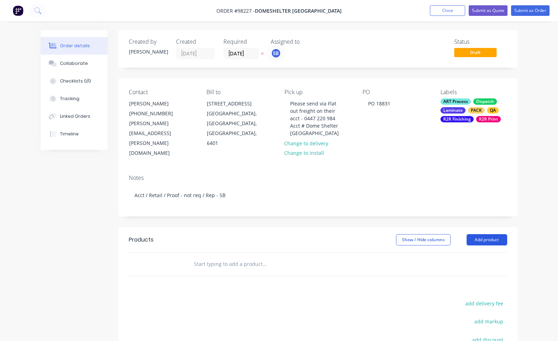
click at [500, 234] on button "Add product" at bounding box center [486, 239] width 41 height 11
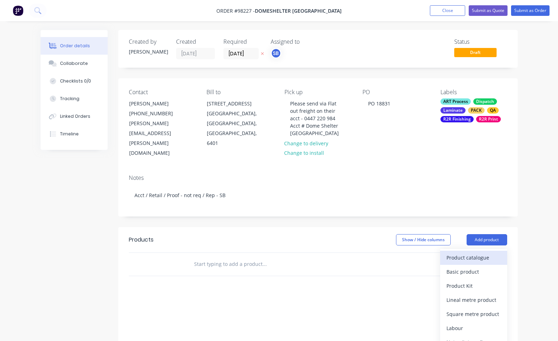
click at [498, 252] on div "Product catalogue" at bounding box center [473, 257] width 54 height 10
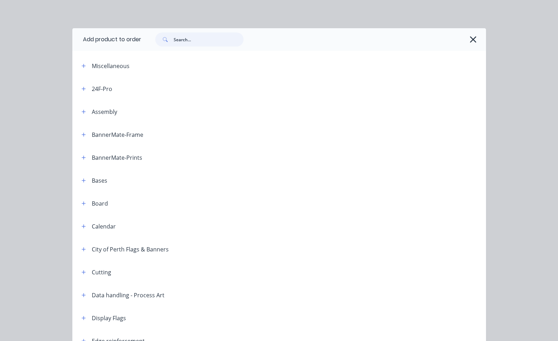
click at [179, 38] on input "text" at bounding box center [208, 39] width 70 height 14
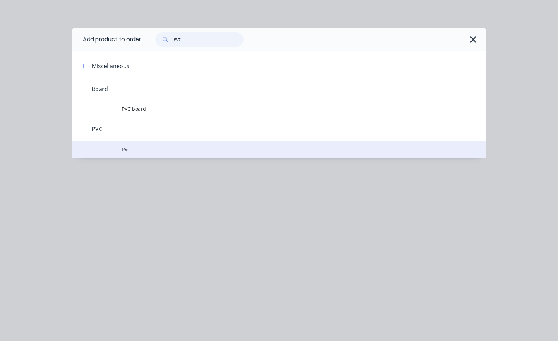
type input "PVC"
click at [138, 147] on span "PVC" at bounding box center [267, 149] width 291 height 7
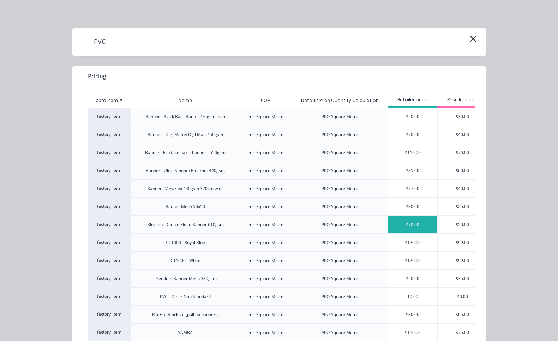
click at [408, 226] on div "$70.00" at bounding box center [412, 225] width 49 height 18
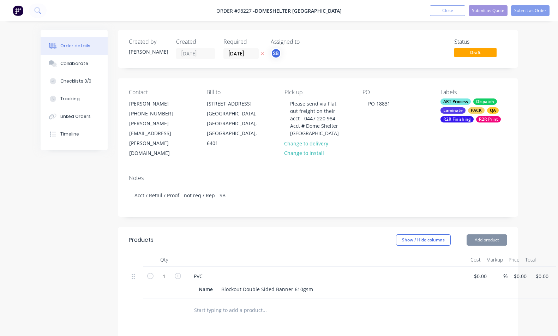
type input "$70.00"
click at [205, 271] on div "PVC" at bounding box center [198, 276] width 20 height 10
drag, startPoint x: 205, startPoint y: 249, endPoint x: 170, endPoint y: 249, distance: 35.3
click at [170, 267] on div "1 PVC Name Blockout Double Sided Banner 610gsm $0.00 $0.00 % $70.00 $70.00 $70.…" at bounding box center [318, 283] width 378 height 32
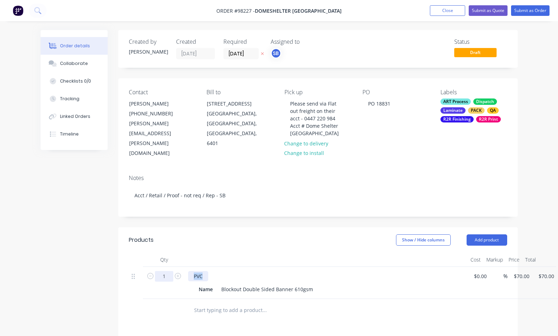
paste div
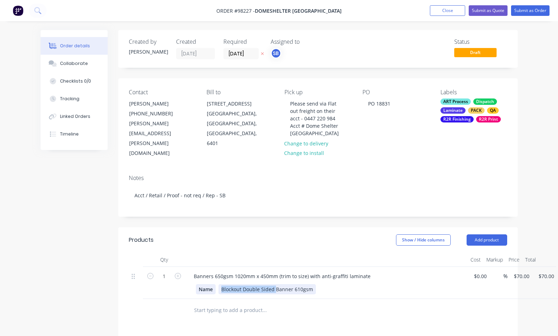
drag, startPoint x: 275, startPoint y: 260, endPoint x: 204, endPoint y: 261, distance: 70.9
click at [204, 284] on div "Name Blockout Double Sided Banner 610gsm" at bounding box center [325, 289] width 258 height 10
click at [245, 284] on div "Banner 610gsm" at bounding box center [239, 289] width 43 height 10
click at [303, 284] on div "Name Banner 650gsm" at bounding box center [325, 289] width 258 height 10
click at [507, 267] on div "1 Banners 650gsm 1020mm x 450mm (trim to size) with anti-graffiti laminate Name…" at bounding box center [318, 283] width 378 height 32
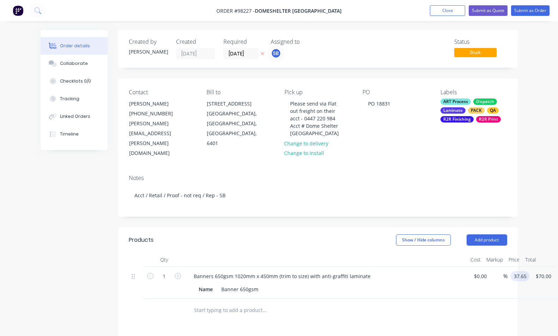
type input "$37.65"
click at [169, 271] on input "1" at bounding box center [164, 276] width 18 height 11
type input "150"
type input "$5,647.50"
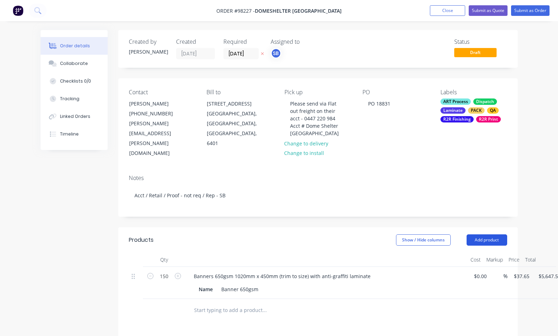
click at [497, 234] on button "Add product" at bounding box center [486, 239] width 41 height 11
drag, startPoint x: 488, startPoint y: 327, endPoint x: 484, endPoint y: 326, distance: 3.6
click at [220, 303] on div at bounding box center [213, 308] width 51 height 10
paste div
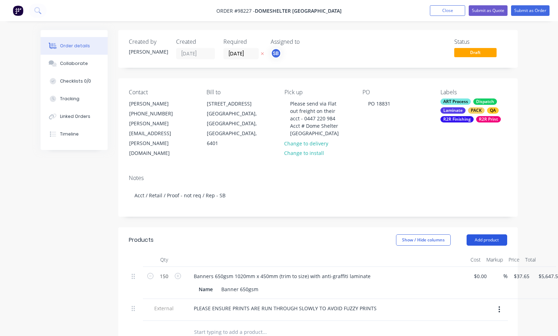
click at [477, 234] on button "Add product" at bounding box center [486, 239] width 41 height 11
click at [210, 325] on div at bounding box center [213, 330] width 51 height 10
paste div
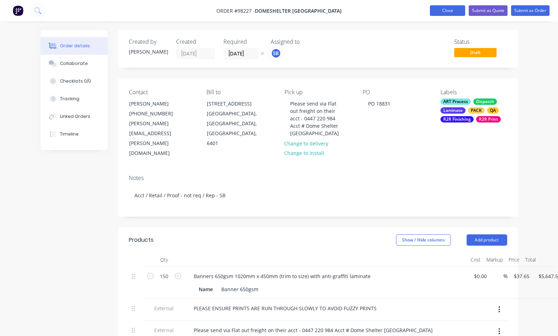
click at [439, 10] on button "Close" at bounding box center [447, 10] width 35 height 11
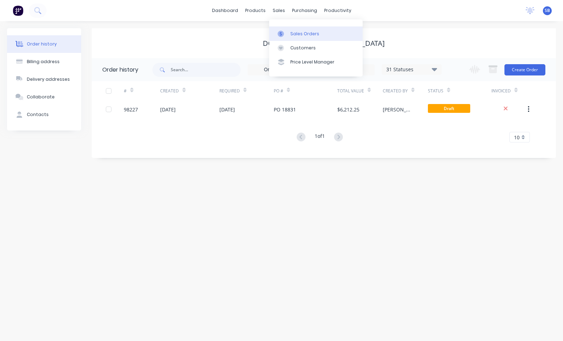
click at [295, 35] on div "Sales Orders" at bounding box center [304, 34] width 29 height 6
